Goal: Information Seeking & Learning: Learn about a topic

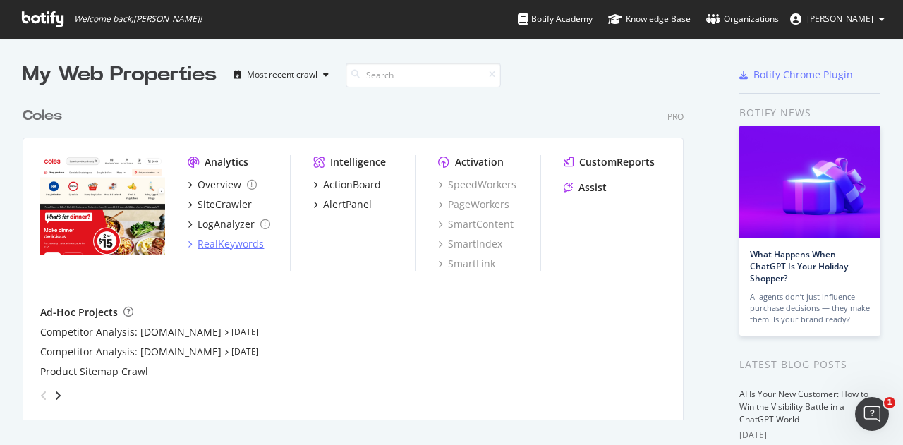
click at [218, 245] on div "RealKeywords" at bounding box center [230, 244] width 66 height 14
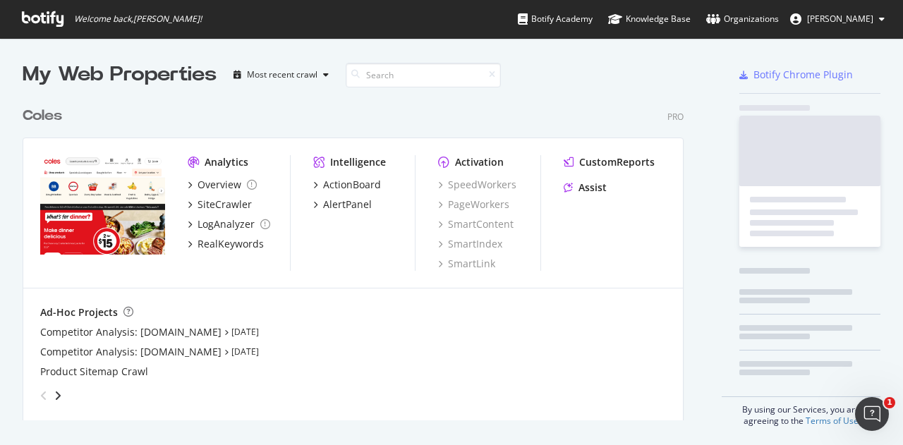
scroll to position [434, 881]
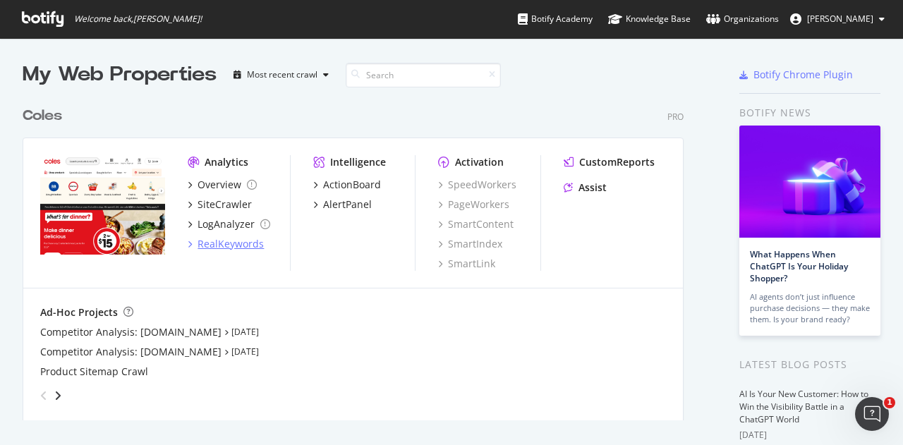
click at [233, 242] on div "RealKeywords" at bounding box center [230, 244] width 66 height 14
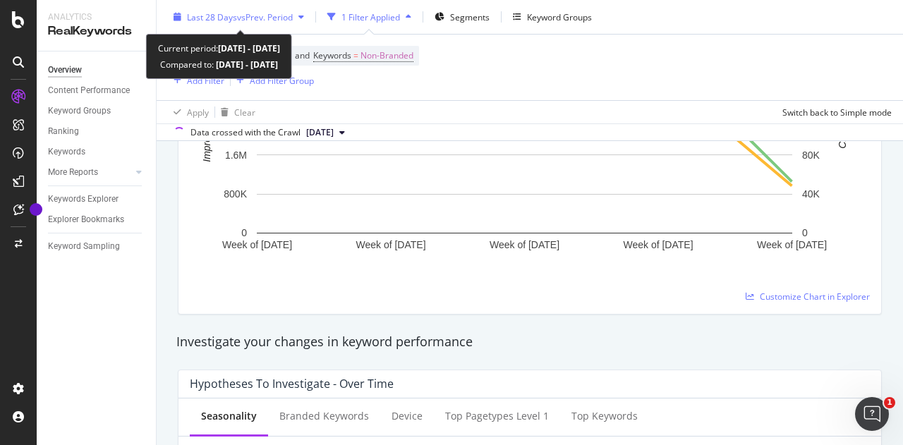
scroll to position [41, 0]
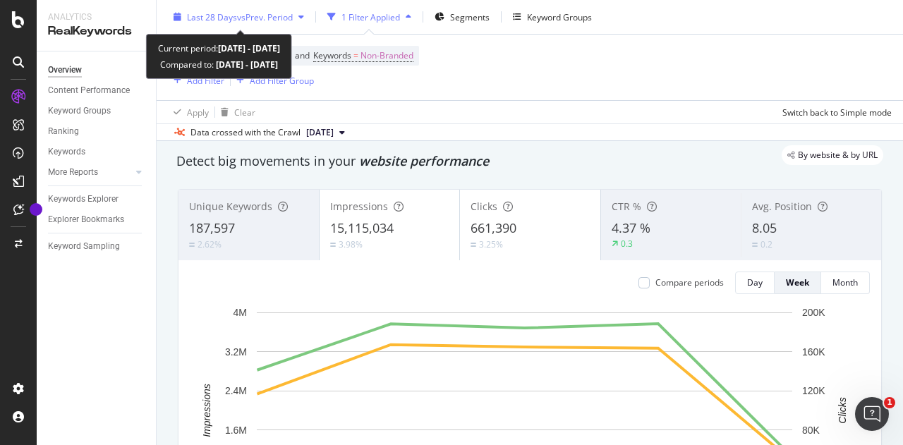
click at [228, 19] on span "Last 28 Days" at bounding box center [212, 17] width 50 height 12
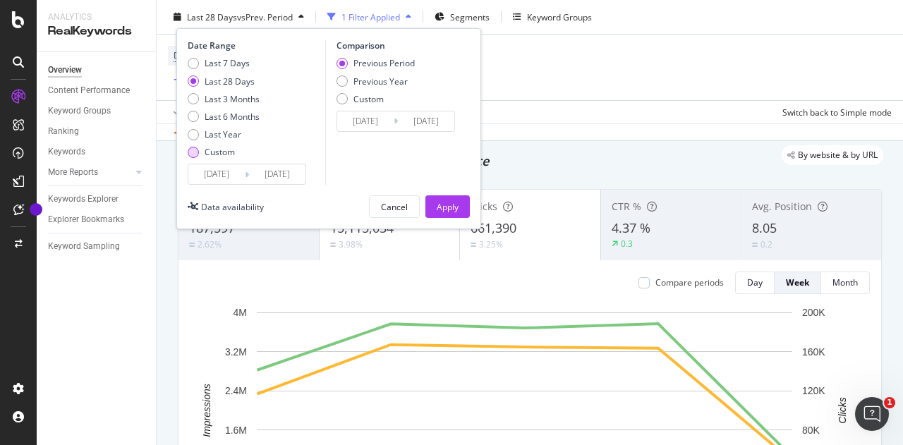
click at [199, 155] on div "Custom" at bounding box center [224, 152] width 72 height 12
click at [231, 166] on input "[DATE]" at bounding box center [216, 174] width 56 height 20
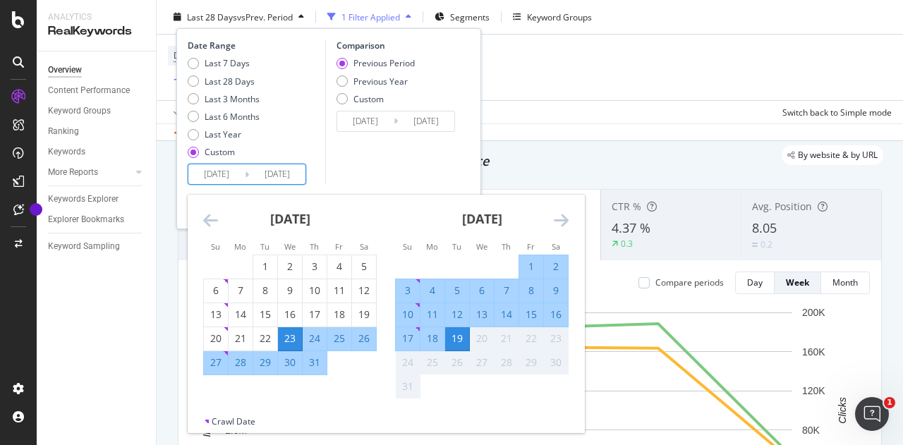
scroll to position [78, 0]
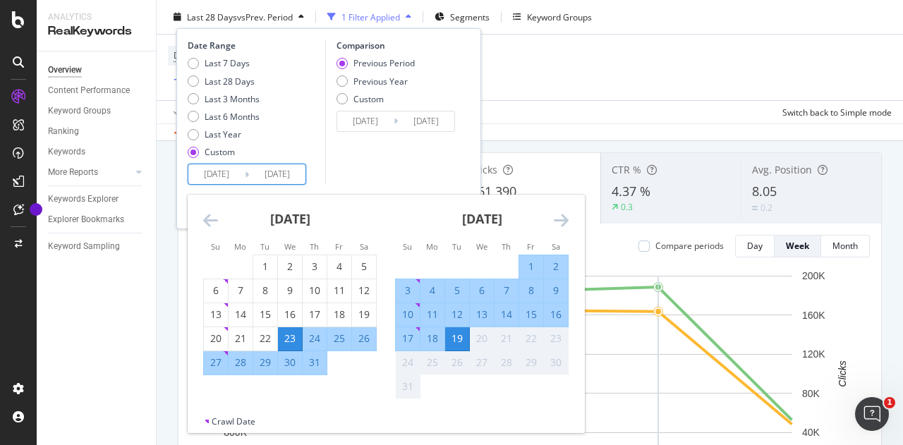
click at [454, 315] on div "12" at bounding box center [457, 314] width 24 height 14
type input "[DATE]"
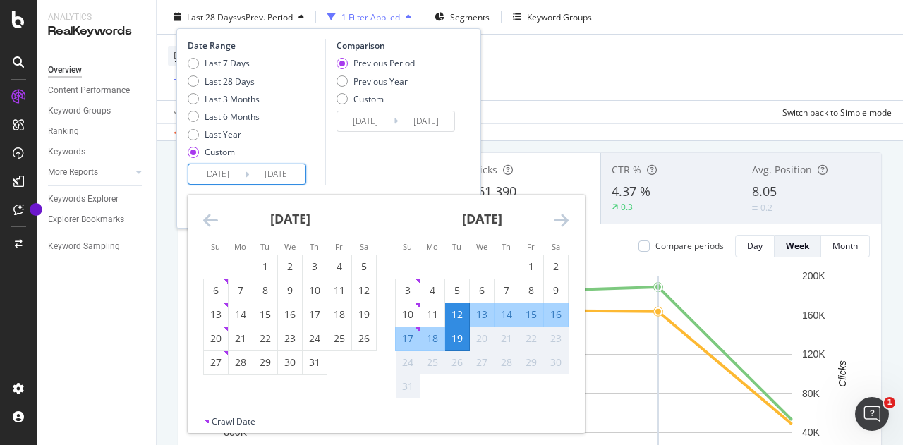
click at [461, 335] on div "19" at bounding box center [457, 338] width 24 height 14
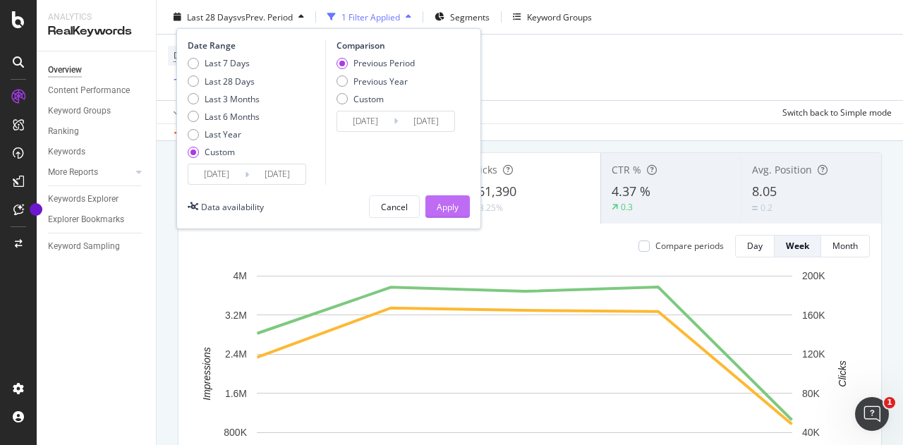
click at [456, 204] on div "Apply" at bounding box center [448, 206] width 22 height 12
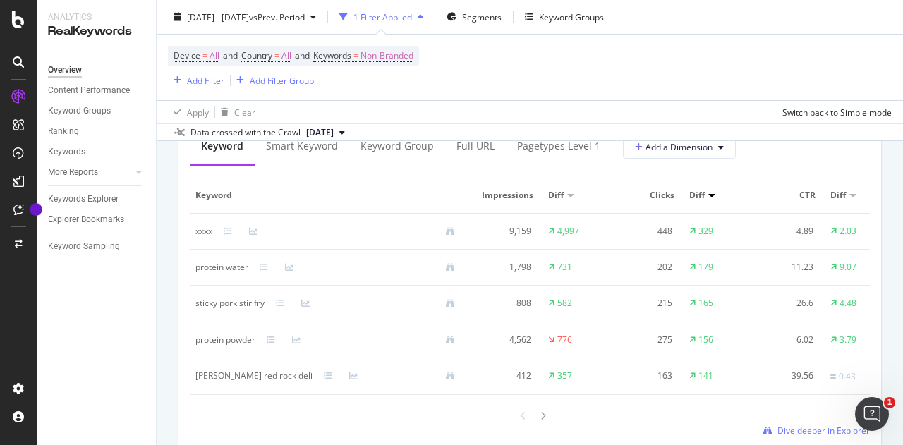
scroll to position [1318, 0]
click at [222, 231] on div at bounding box center [339, 230] width 254 height 9
click at [221, 231] on div at bounding box center [339, 230] width 254 height 9
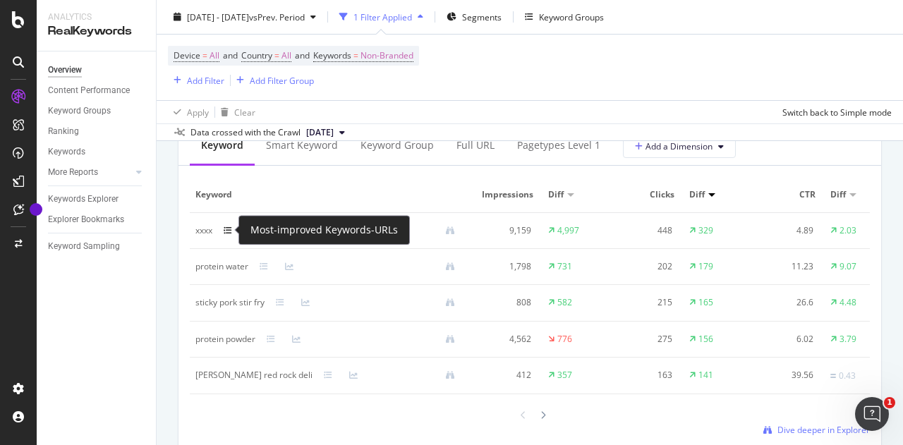
click at [227, 231] on icon at bounding box center [228, 230] width 8 height 8
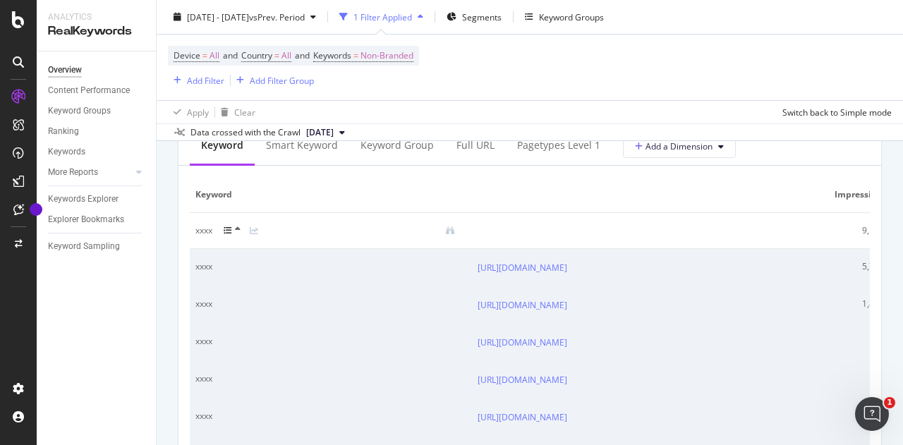
click at [223, 234] on div at bounding box center [339, 230] width 254 height 11
click at [235, 225] on icon at bounding box center [238, 229] width 6 height 8
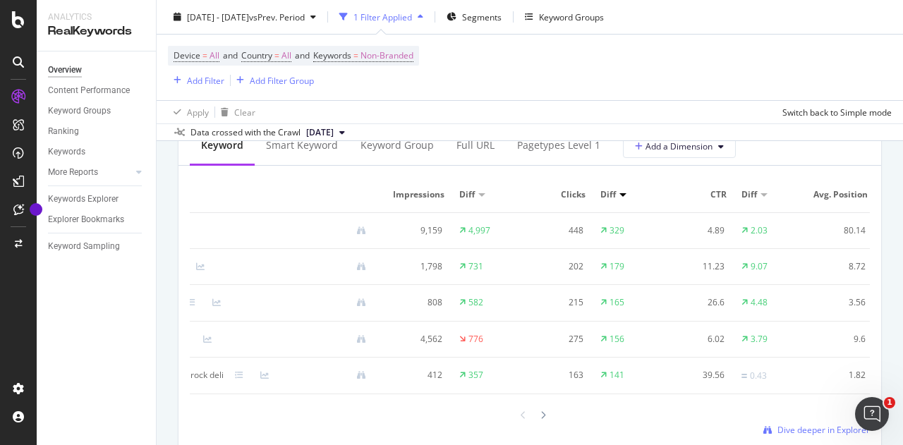
scroll to position [0, 0]
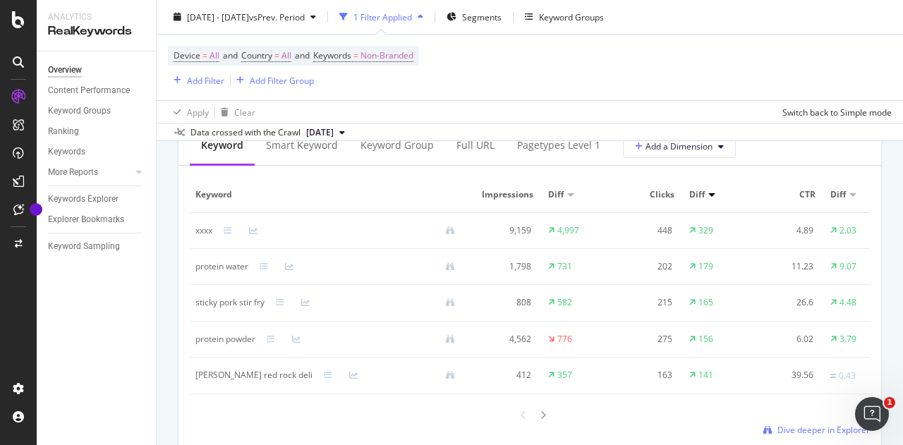
click at [539, 415] on div "Keyword Impressions Diff Clicks Diff CTR Diff Avg. Position Diff xxxx 9,159 4,9…" at bounding box center [530, 306] width 680 height 259
click at [540, 420] on icon at bounding box center [543, 415] width 6 height 8
drag, startPoint x: 192, startPoint y: 336, endPoint x: 283, endPoint y: 334, distance: 91.0
click at [283, 334] on td "red rock deli [PERSON_NAME]" at bounding box center [331, 340] width 282 height 36
click at [537, 424] on div at bounding box center [543, 414] width 13 height 19
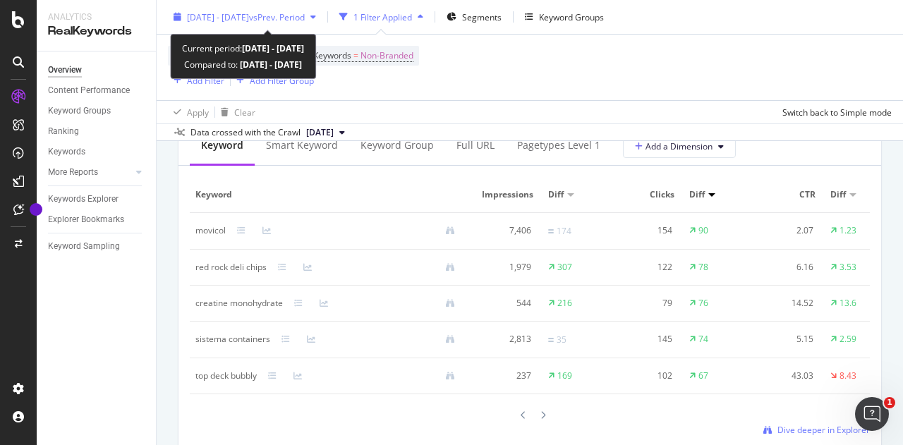
click at [227, 23] on div "[DATE] - [DATE] vs Prev. Period" at bounding box center [245, 16] width 154 height 21
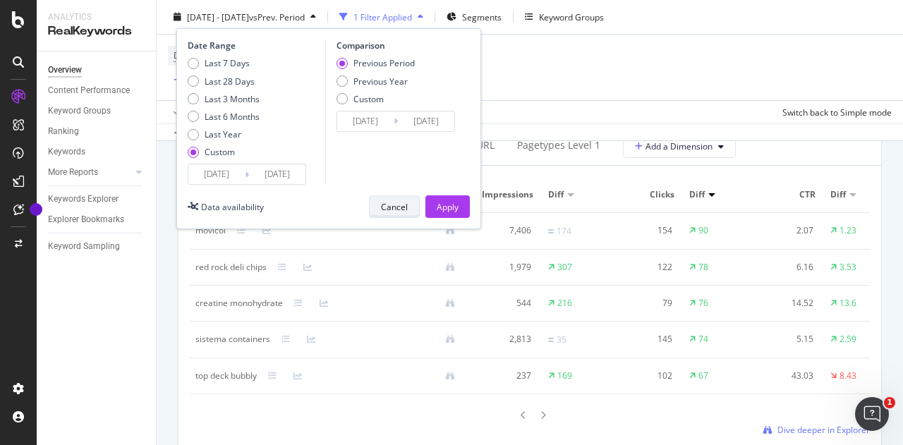
click at [410, 212] on button "Cancel" at bounding box center [394, 206] width 51 height 23
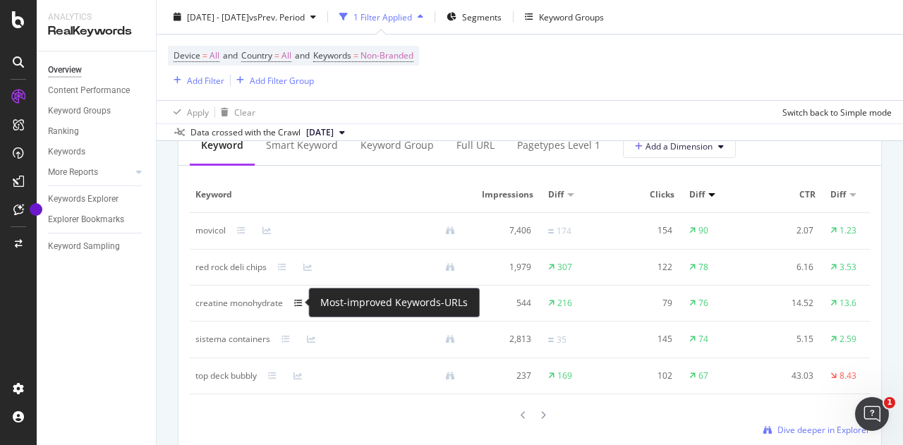
click at [299, 303] on icon at bounding box center [298, 303] width 8 height 8
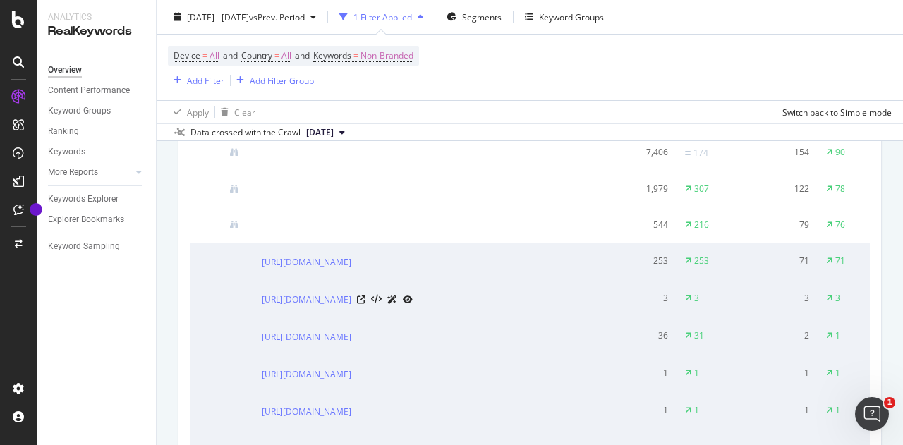
scroll to position [1475, 0]
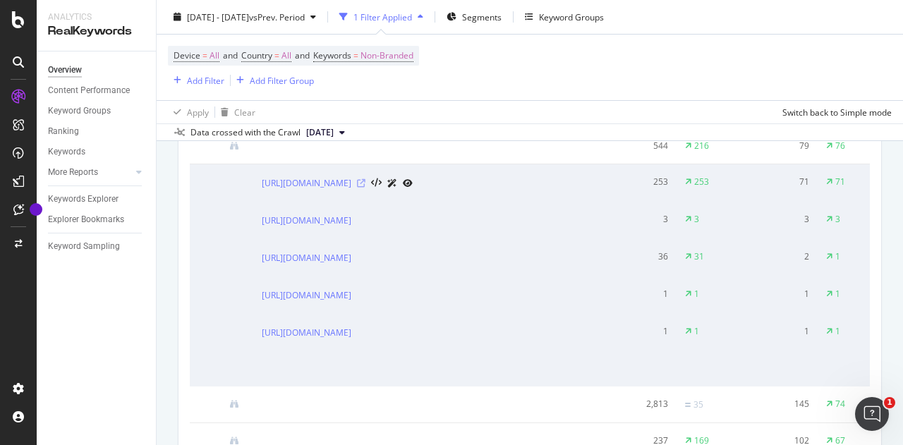
click at [365, 188] on icon at bounding box center [361, 183] width 8 height 8
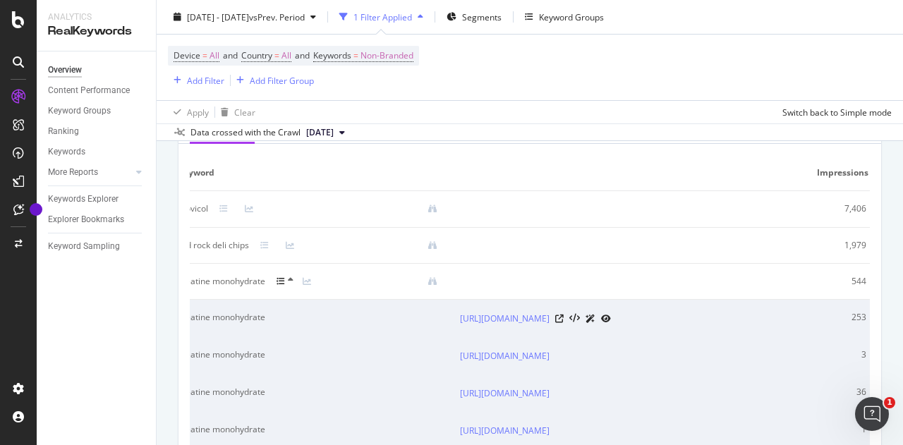
scroll to position [0, 17]
click at [279, 284] on icon at bounding box center [281, 281] width 8 height 8
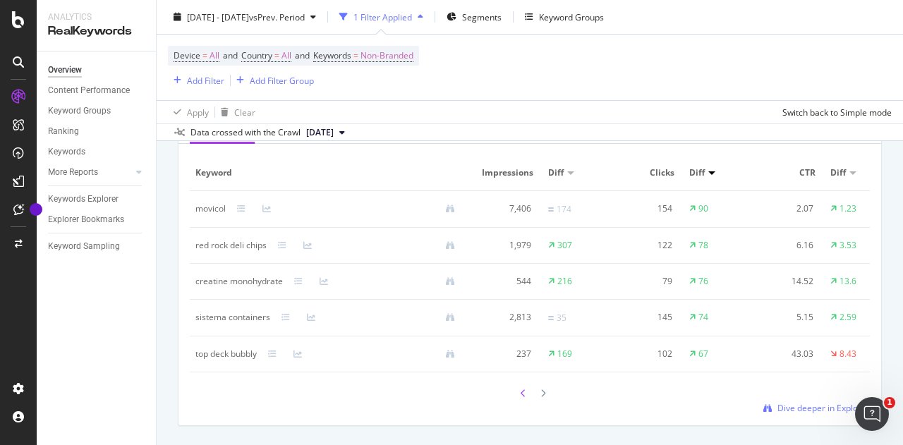
click at [520, 398] on icon at bounding box center [523, 393] width 6 height 8
click at [520, 397] on icon at bounding box center [523, 393] width 6 height 8
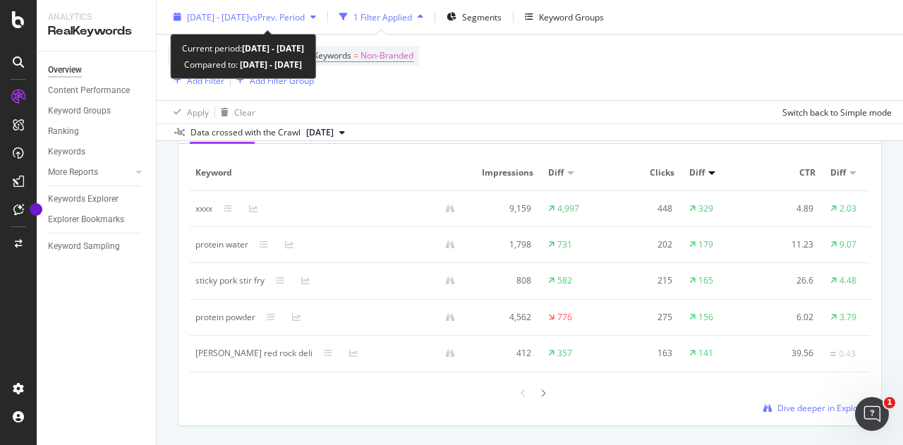
click at [264, 23] on div "[DATE] - [DATE] vs Prev. Period" at bounding box center [246, 17] width 118 height 12
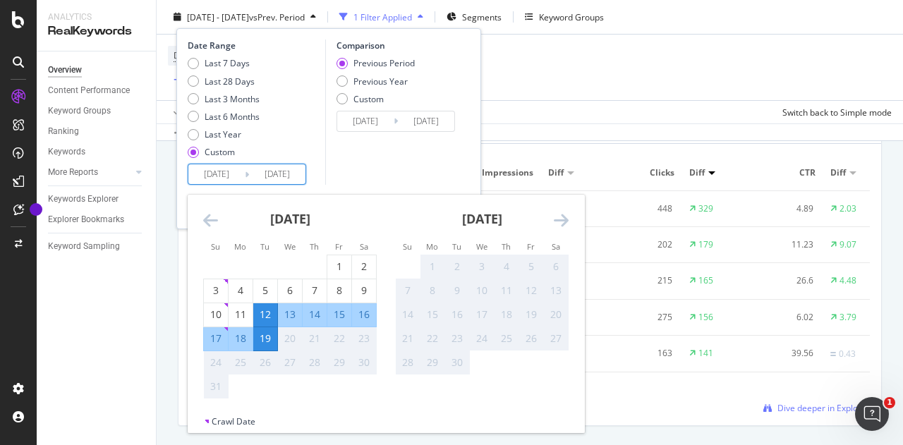
click at [240, 178] on input "[DATE]" at bounding box center [216, 174] width 56 height 20
click at [262, 286] on div "5" at bounding box center [265, 291] width 24 height 14
type input "[DATE]"
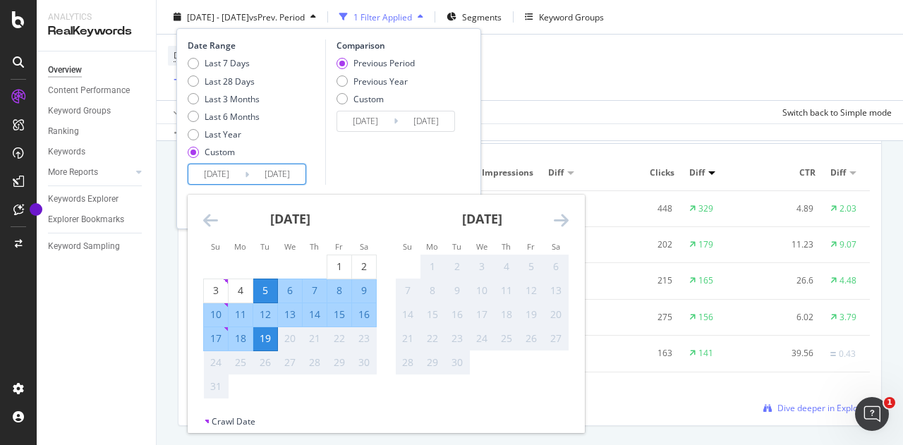
click at [260, 312] on div "12" at bounding box center [265, 314] width 24 height 14
type input "[DATE]"
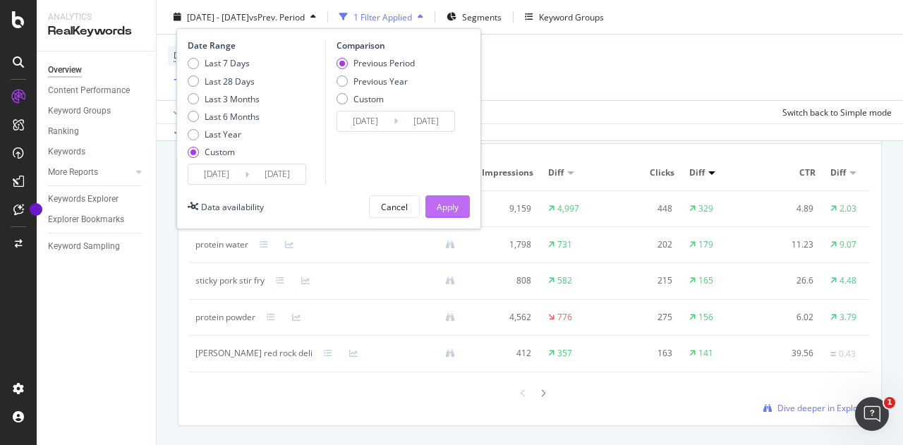
click at [457, 204] on div "Apply" at bounding box center [448, 206] width 22 height 12
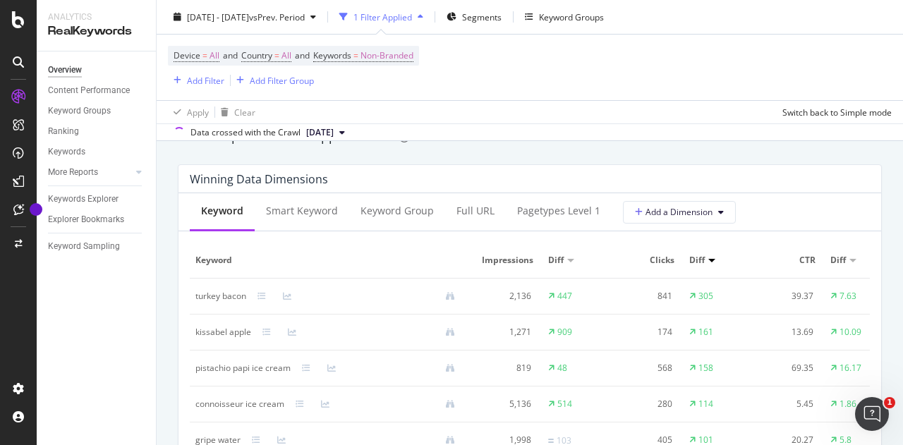
scroll to position [1355, 0]
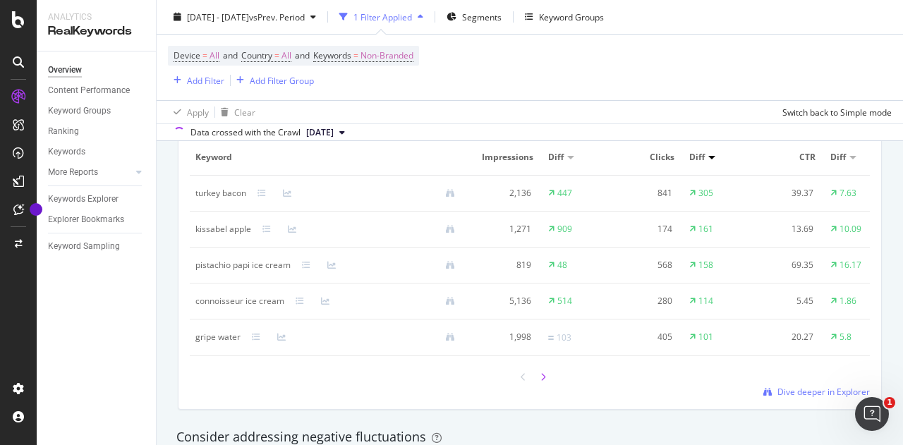
click at [539, 386] on div at bounding box center [543, 376] width 13 height 19
click at [542, 387] on div at bounding box center [543, 377] width 13 height 19
drag, startPoint x: 525, startPoint y: 389, endPoint x: 542, endPoint y: 387, distance: 17.1
click at [542, 387] on div at bounding box center [529, 377] width 39 height 19
click at [542, 387] on div at bounding box center [543, 377] width 13 height 19
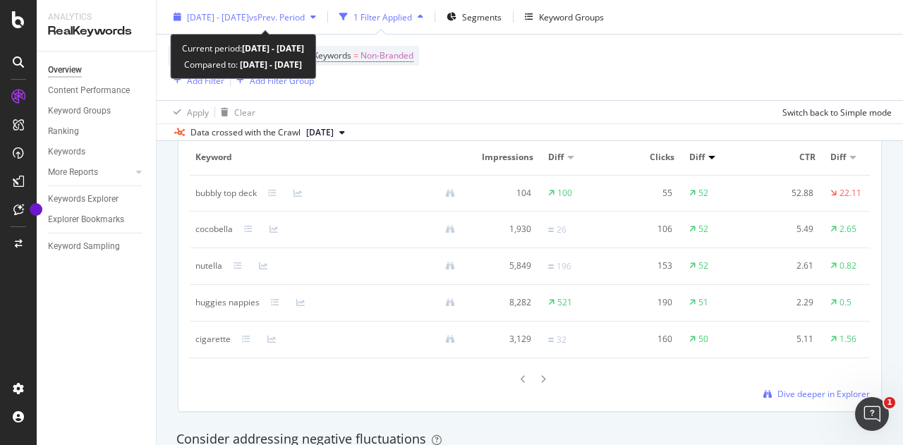
click at [214, 22] on div "[DATE] - [DATE] vs Prev. Period" at bounding box center [246, 17] width 118 height 12
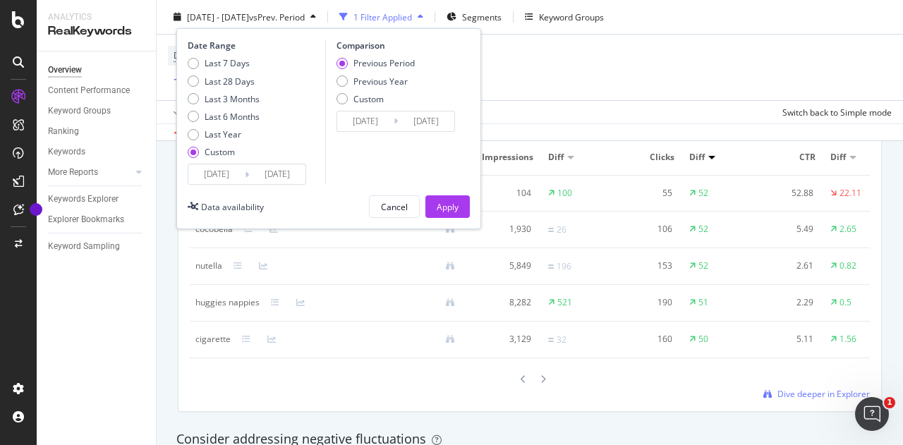
click at [227, 174] on input "[DATE]" at bounding box center [216, 174] width 56 height 20
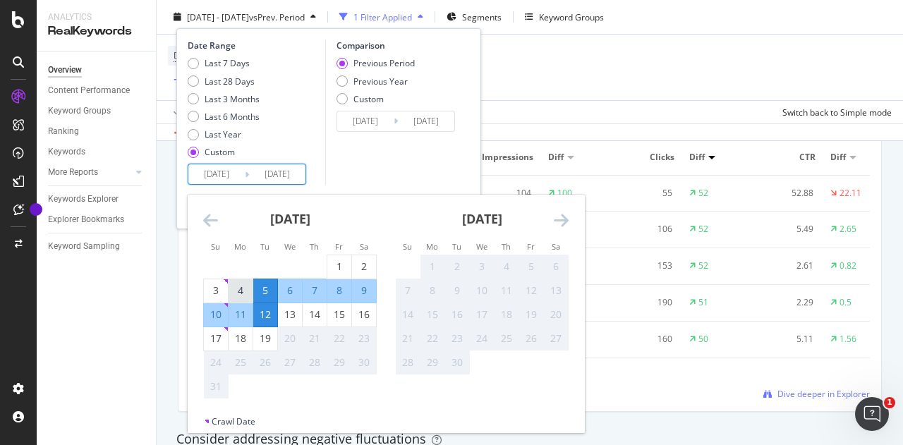
click at [243, 291] on div "4" at bounding box center [240, 291] width 24 height 14
type input "[DATE]"
click at [244, 316] on div "11" at bounding box center [240, 314] width 24 height 14
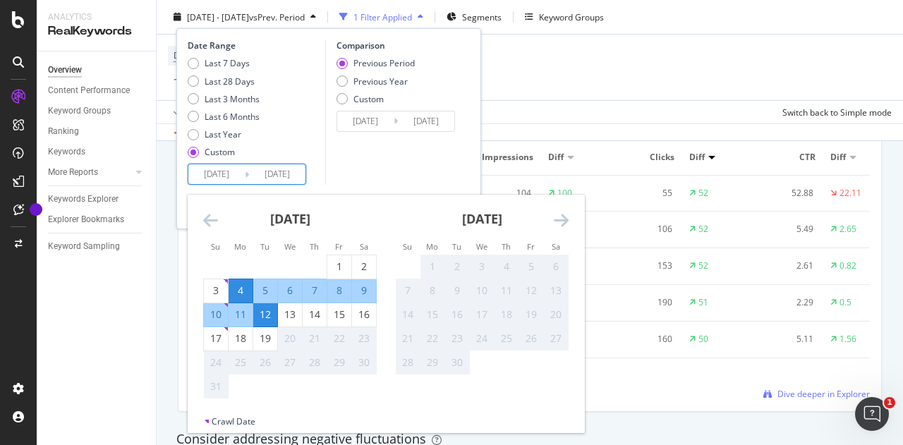
type input "[DATE]"
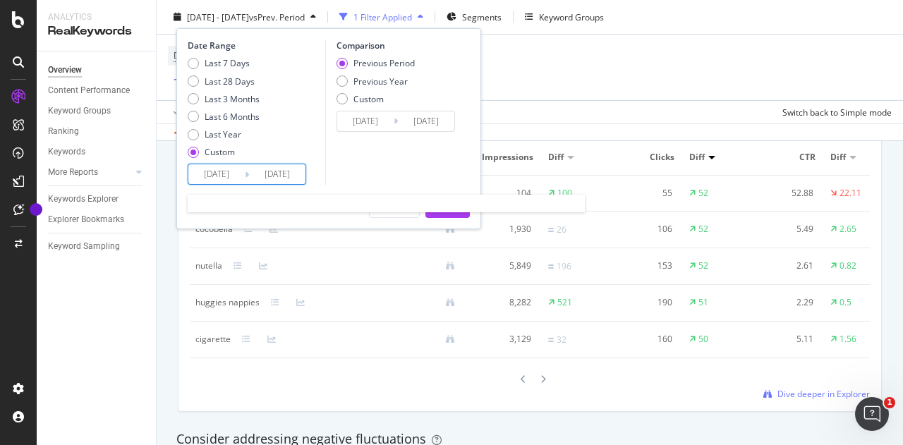
click at [228, 176] on input "[DATE]" at bounding box center [216, 174] width 56 height 20
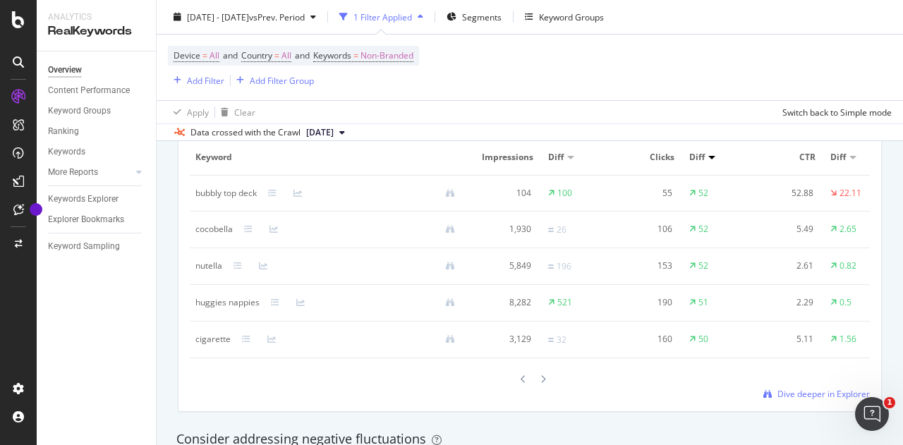
click at [672, 84] on div "Device = All and Country = All and Keywords = Non-Branded Add Filter Add Filter…" at bounding box center [530, 68] width 724 height 66
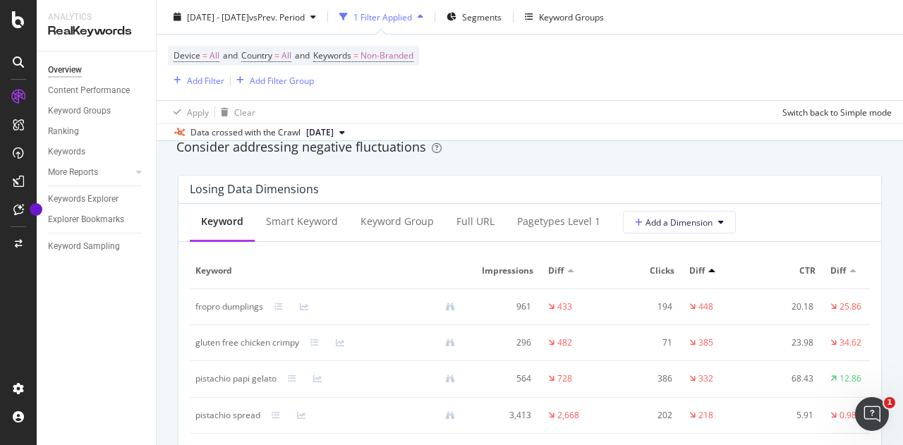
scroll to position [1650, 0]
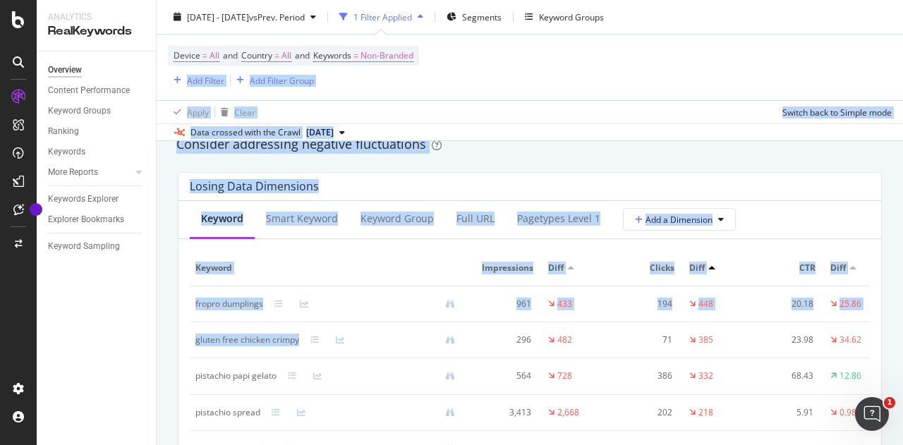
drag, startPoint x: 430, startPoint y: 62, endPoint x: 451, endPoint y: 341, distance: 280.1
click at [451, 341] on div "Overview Coles [DATE] - [DATE] vs Prev. Period 1 Filter Applied Segments Keywor…" at bounding box center [530, 222] width 746 height 445
